Goal: Navigation & Orientation: Find specific page/section

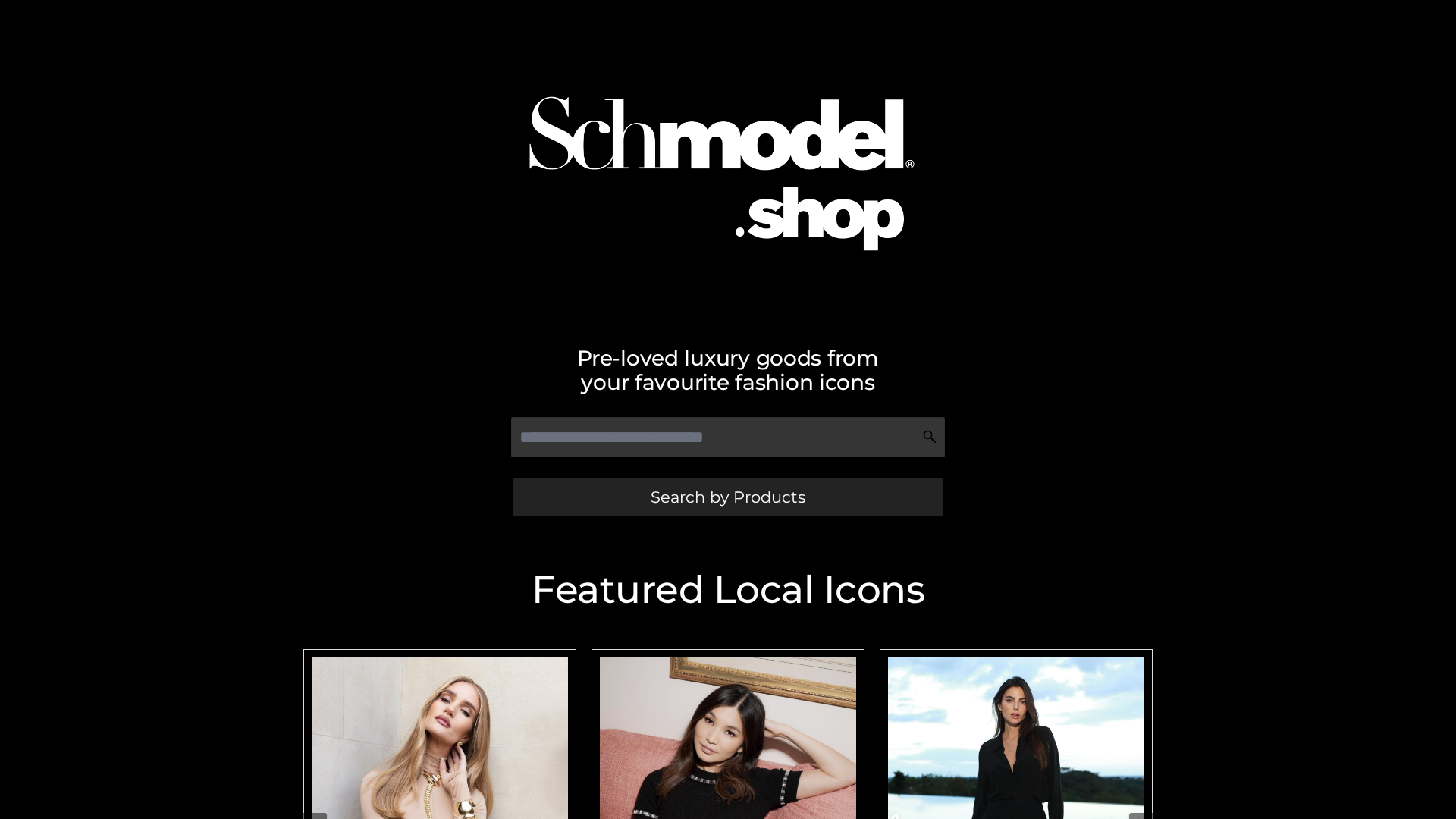
click at [727, 497] on span "Search by Products" at bounding box center [727, 497] width 155 height 16
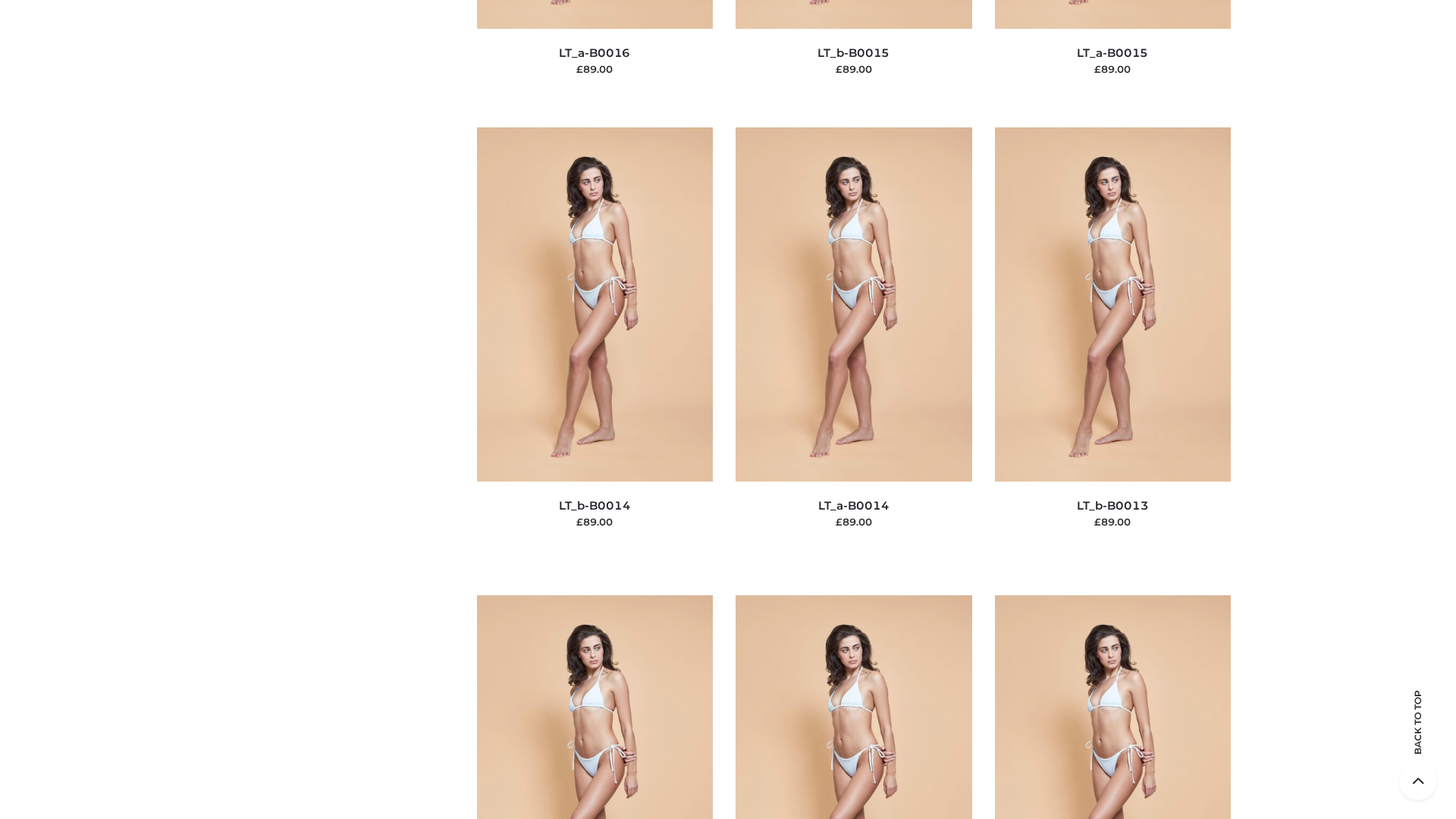
scroll to position [5394, 0]
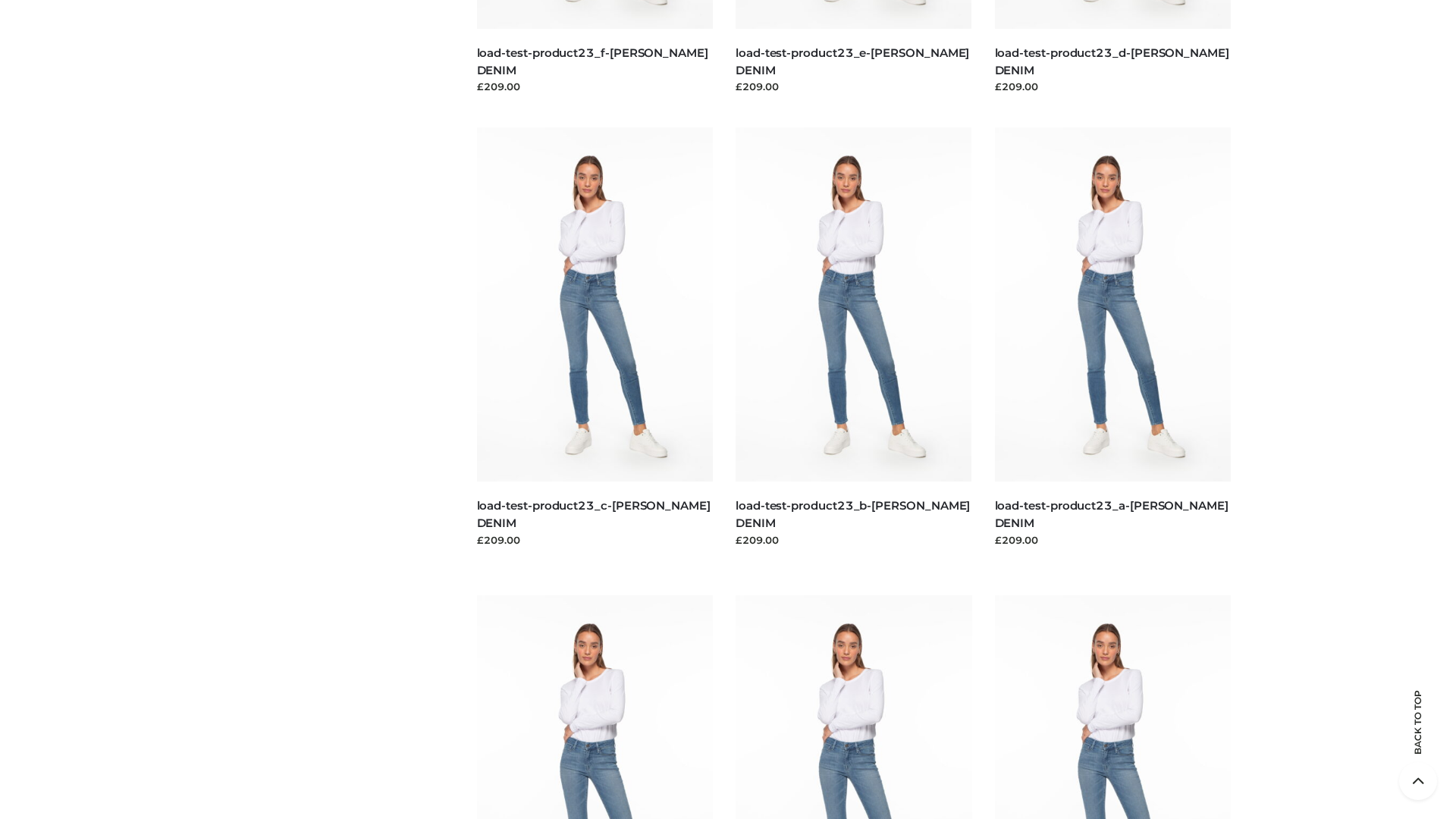
scroll to position [1330, 0]
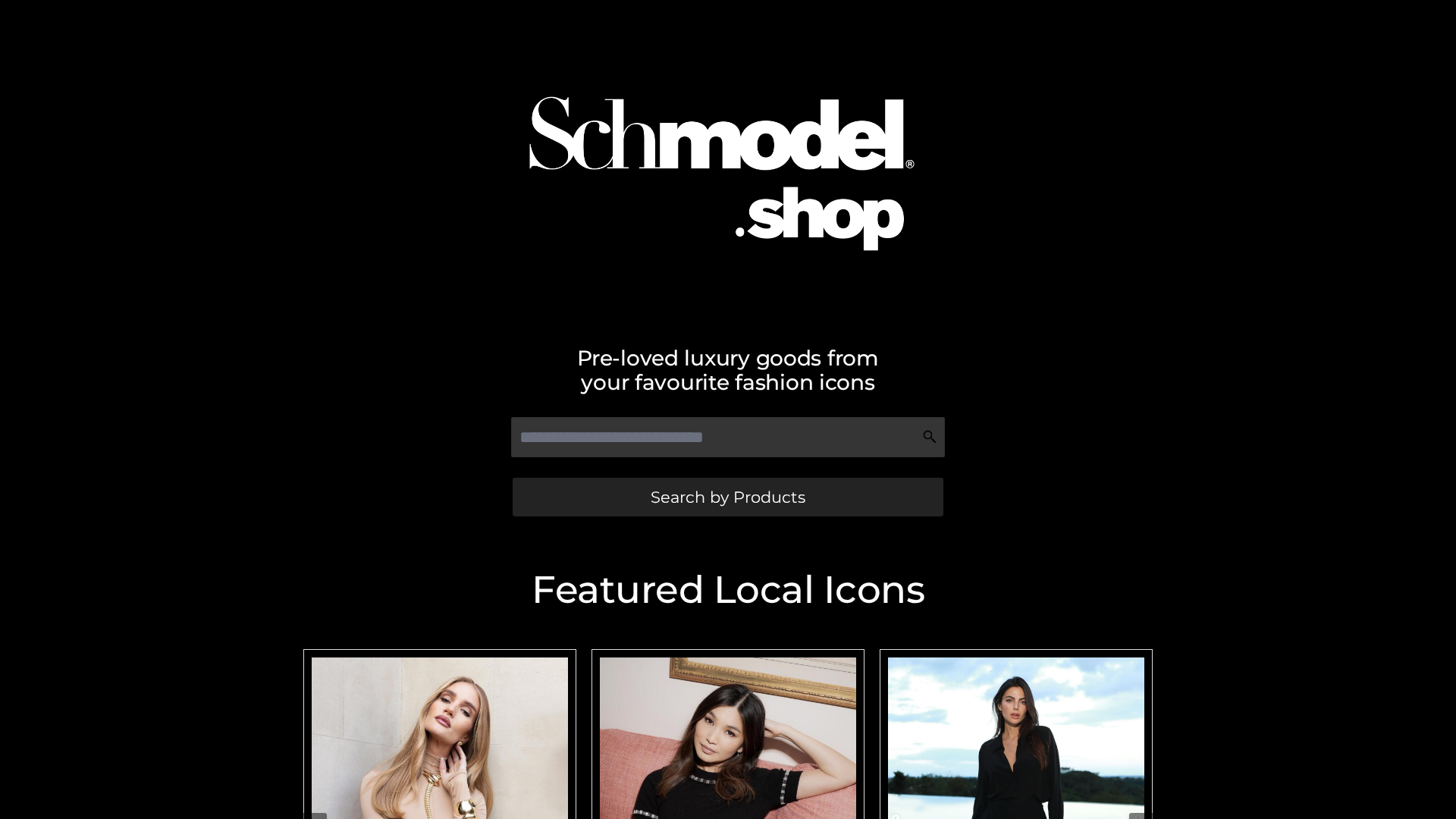
click at [727, 497] on span "Search by Products" at bounding box center [727, 497] width 155 height 16
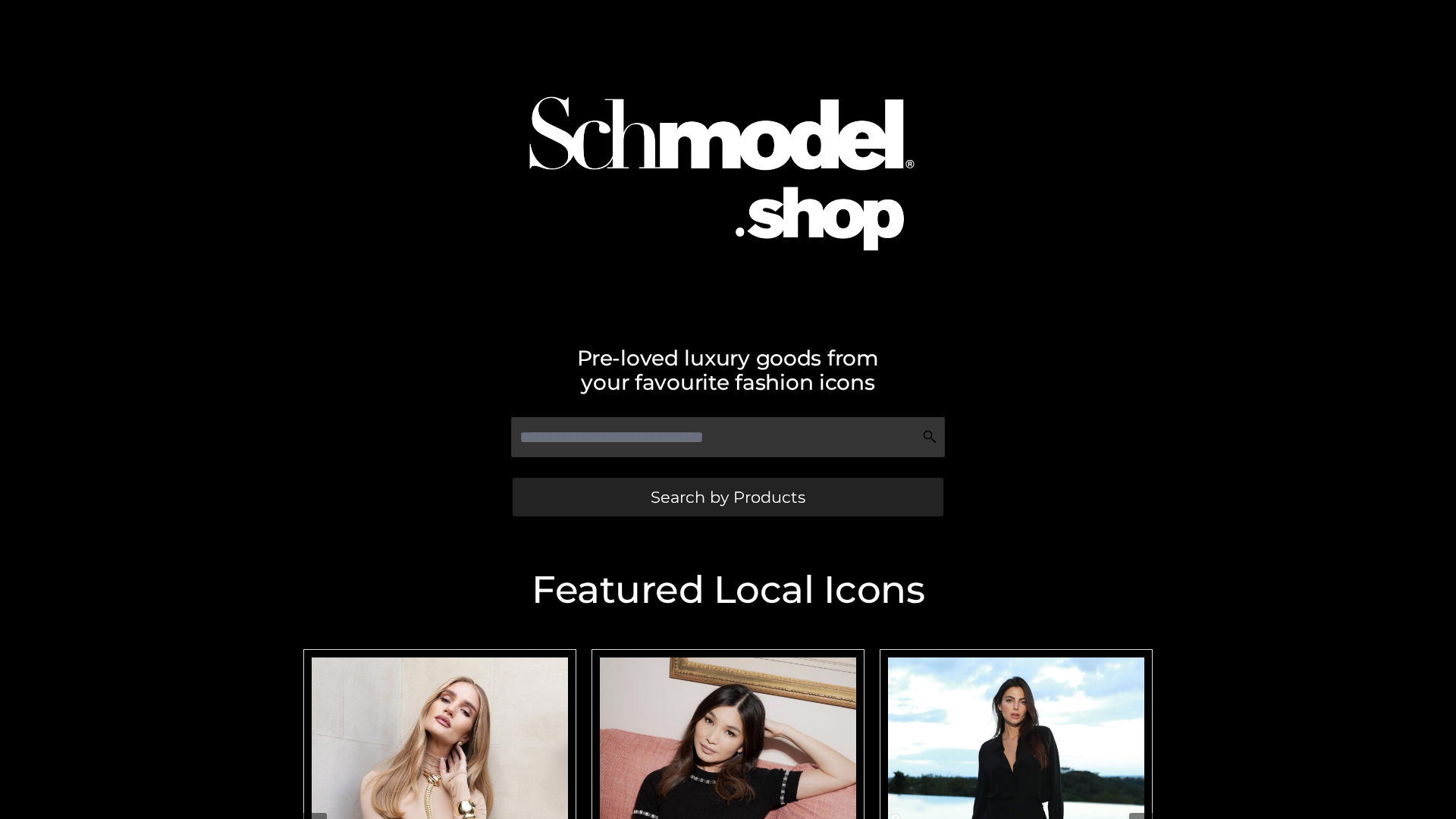
click at [727, 497] on span "Search by Products" at bounding box center [727, 497] width 155 height 16
